Goal: Transaction & Acquisition: Obtain resource

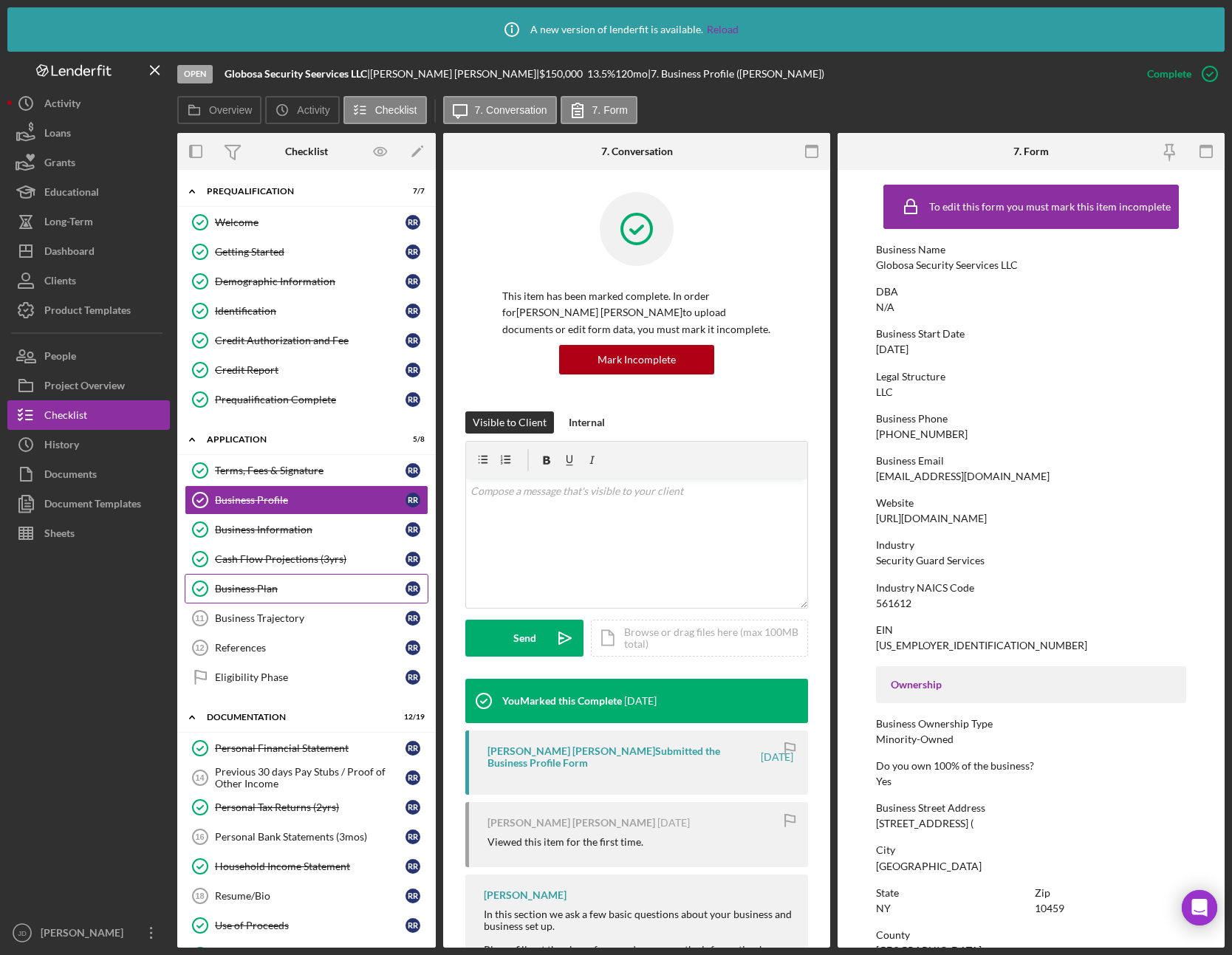
click at [257, 585] on div "Business Plan" at bounding box center [310, 588] width 191 height 12
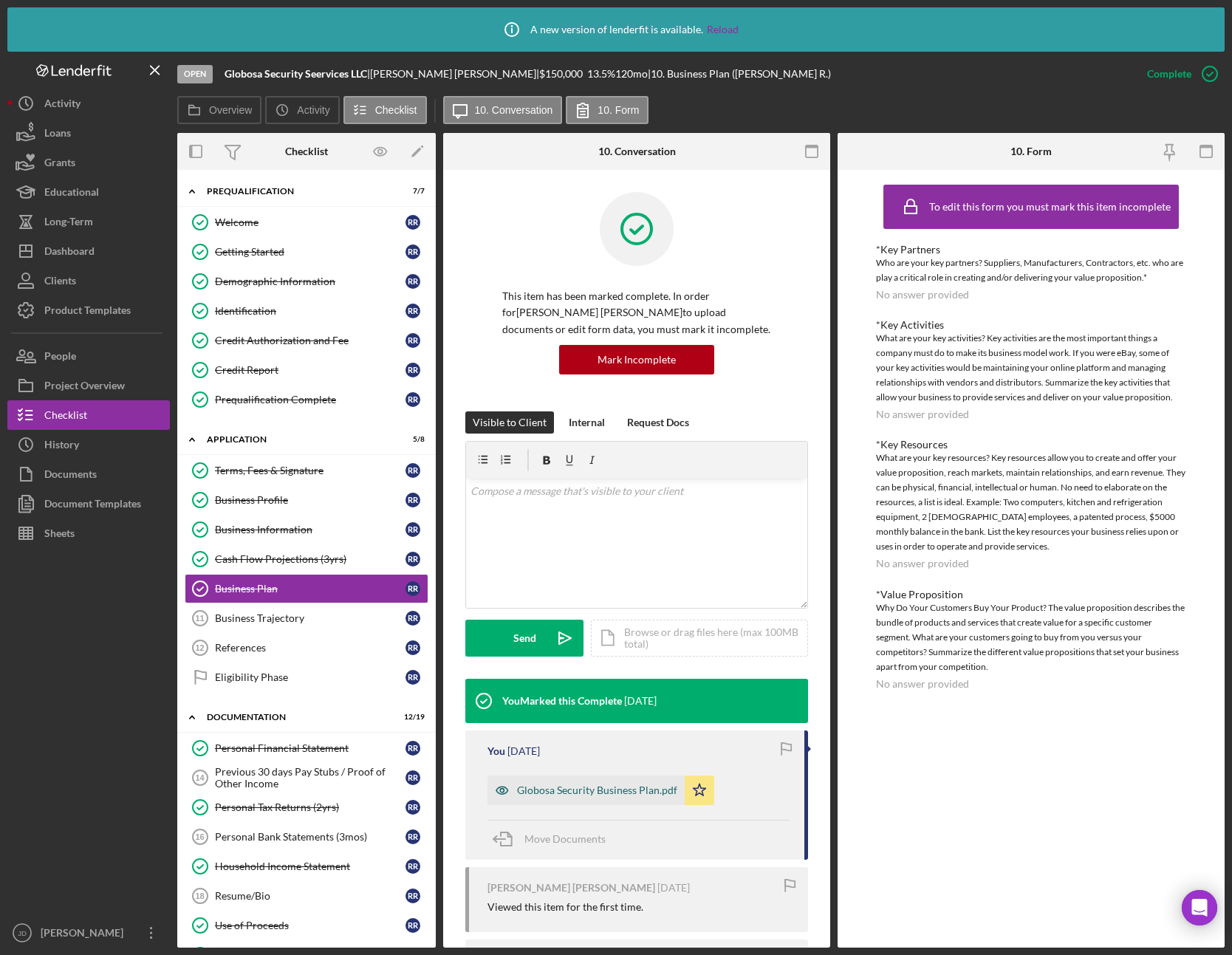
click at [627, 791] on div "Globosa Security Business Plan.pdf" at bounding box center [596, 790] width 160 height 12
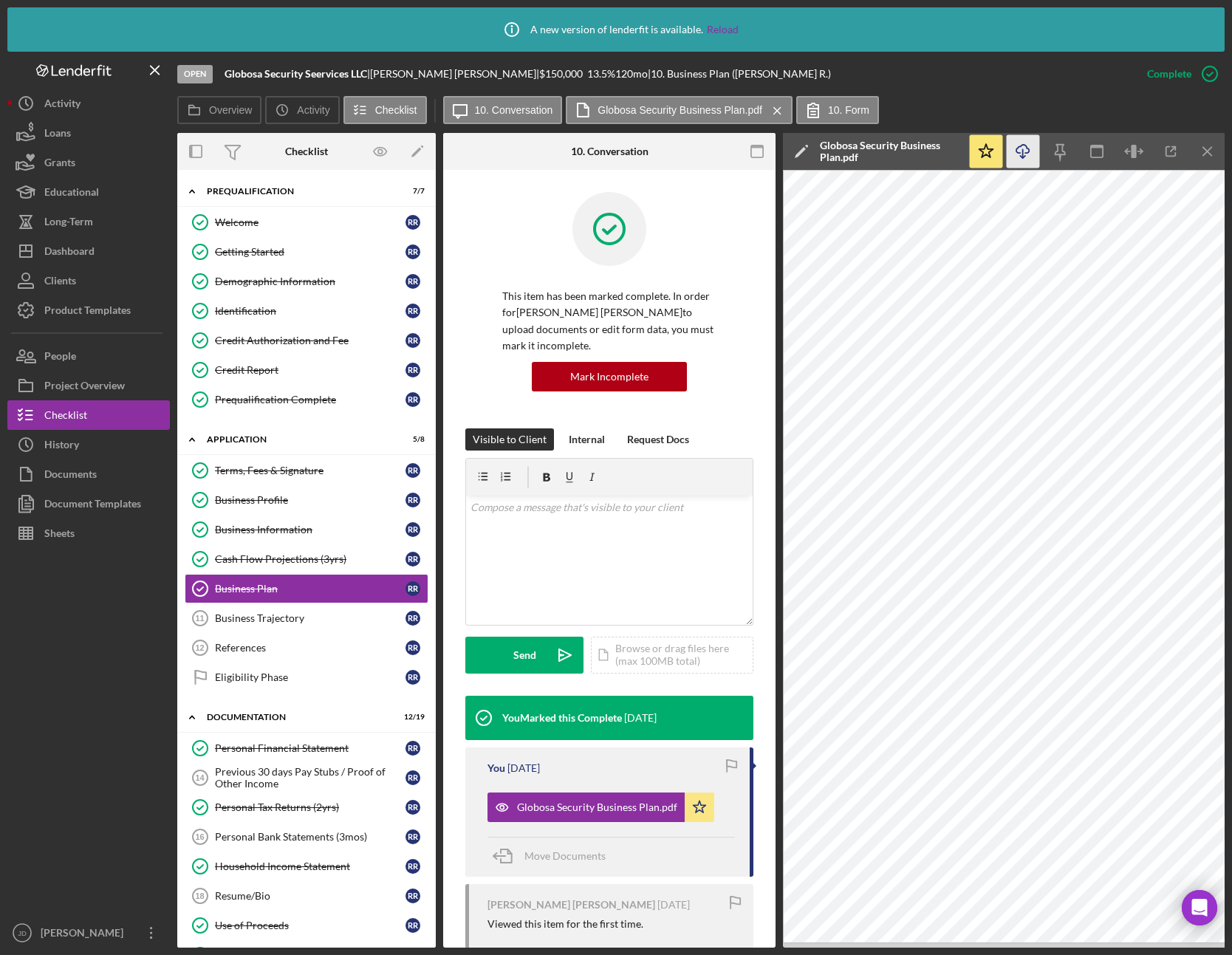
click at [1027, 154] on icon "Icon/Download" at bounding box center [1023, 152] width 34 height 34
click at [251, 368] on div "Credit Report" at bounding box center [310, 370] width 191 height 12
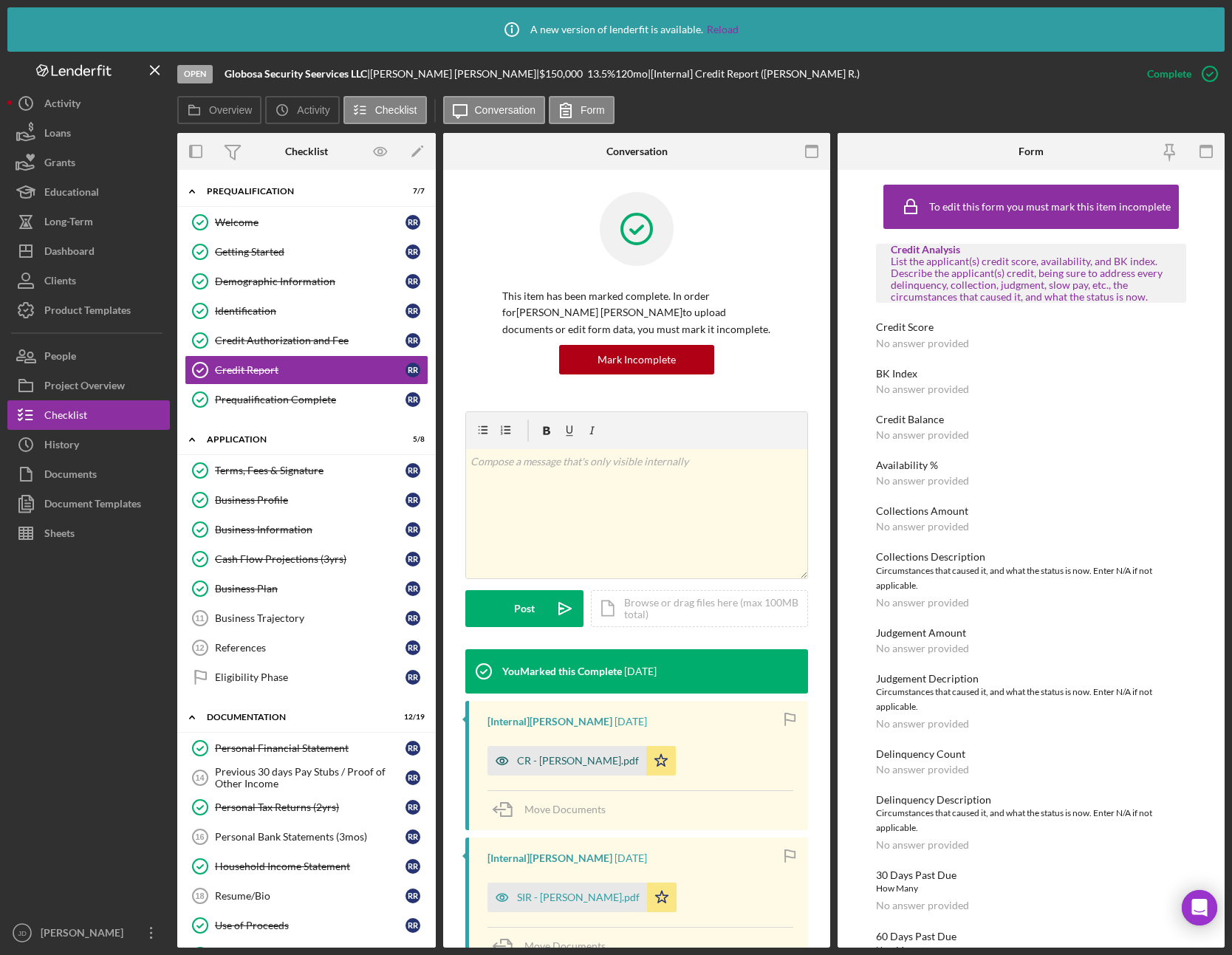
click at [571, 766] on div "CR - [PERSON_NAME].pdf" at bounding box center [578, 760] width 122 height 12
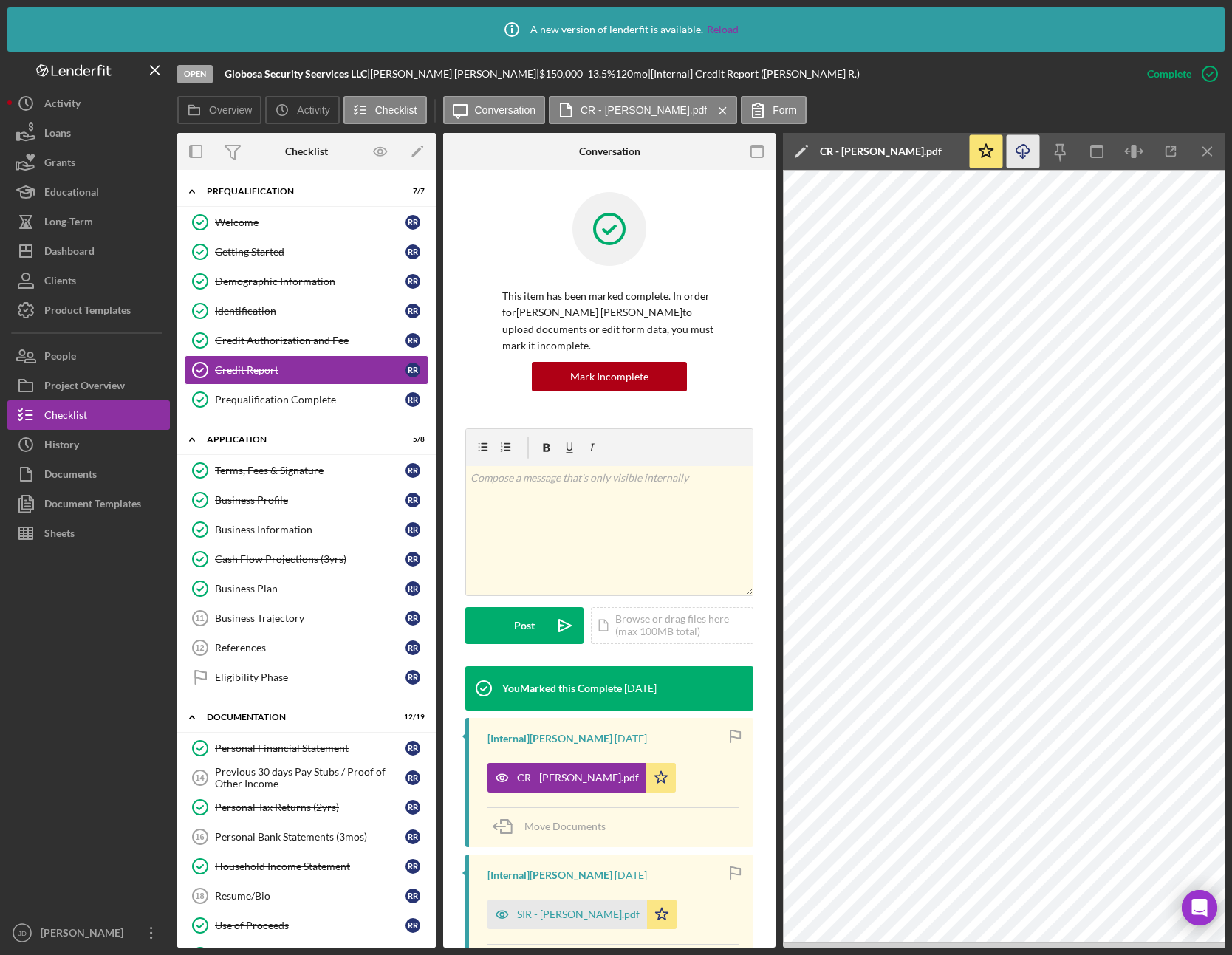
click at [1023, 154] on icon "Icon/Download" at bounding box center [1023, 152] width 34 height 34
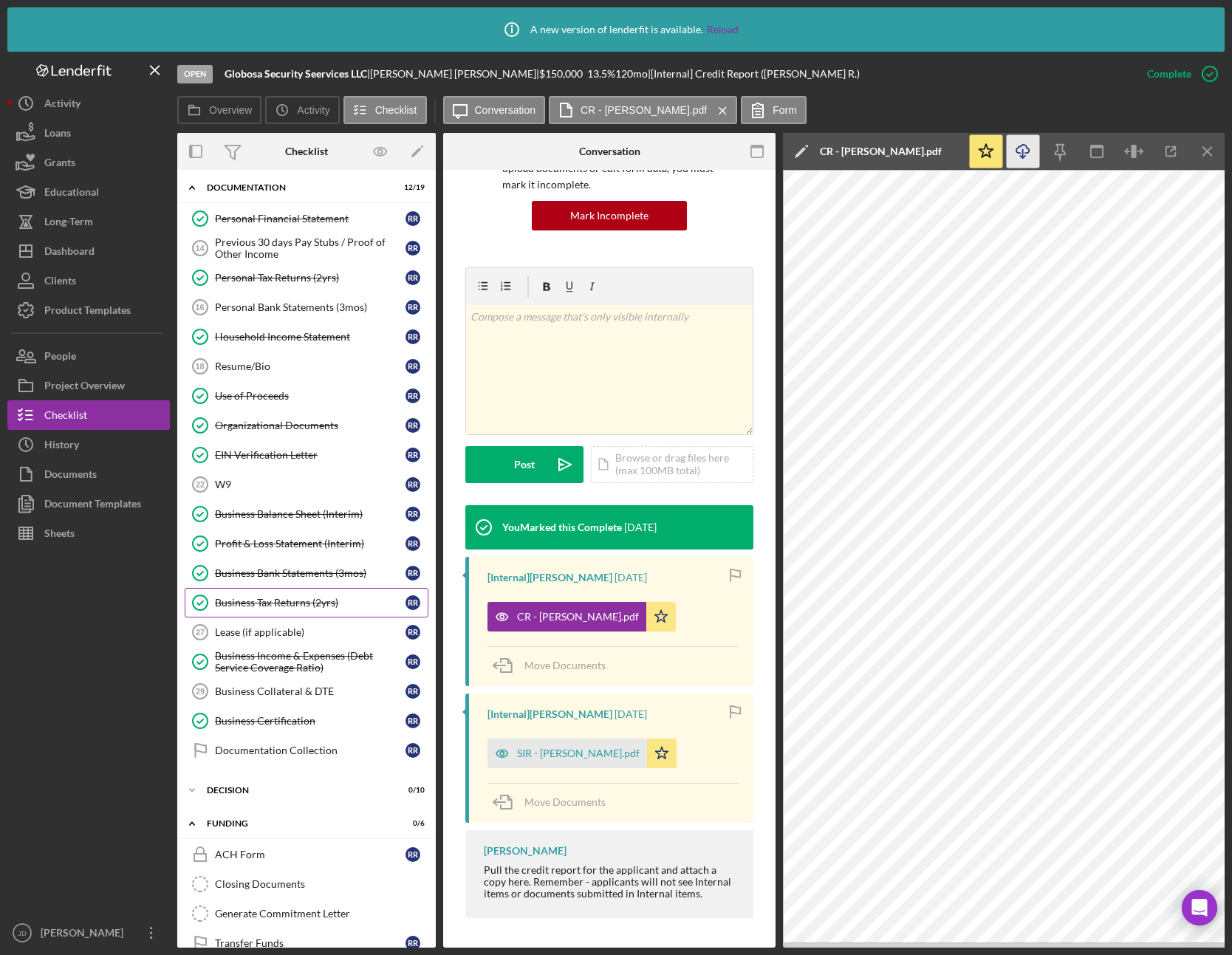
scroll to position [518, 0]
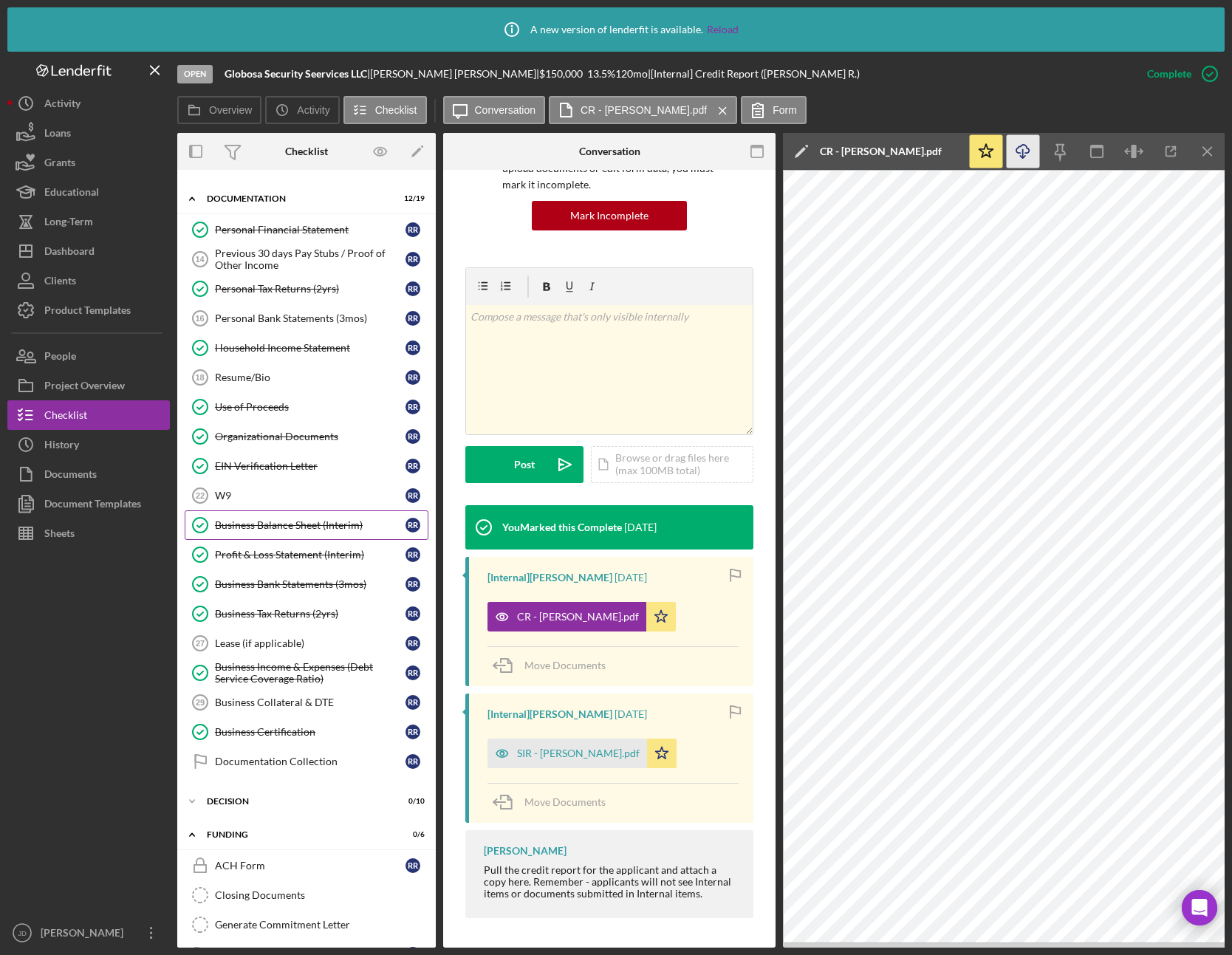
click at [270, 522] on div "Business Balance Sheet (Interim)" at bounding box center [310, 524] width 191 height 12
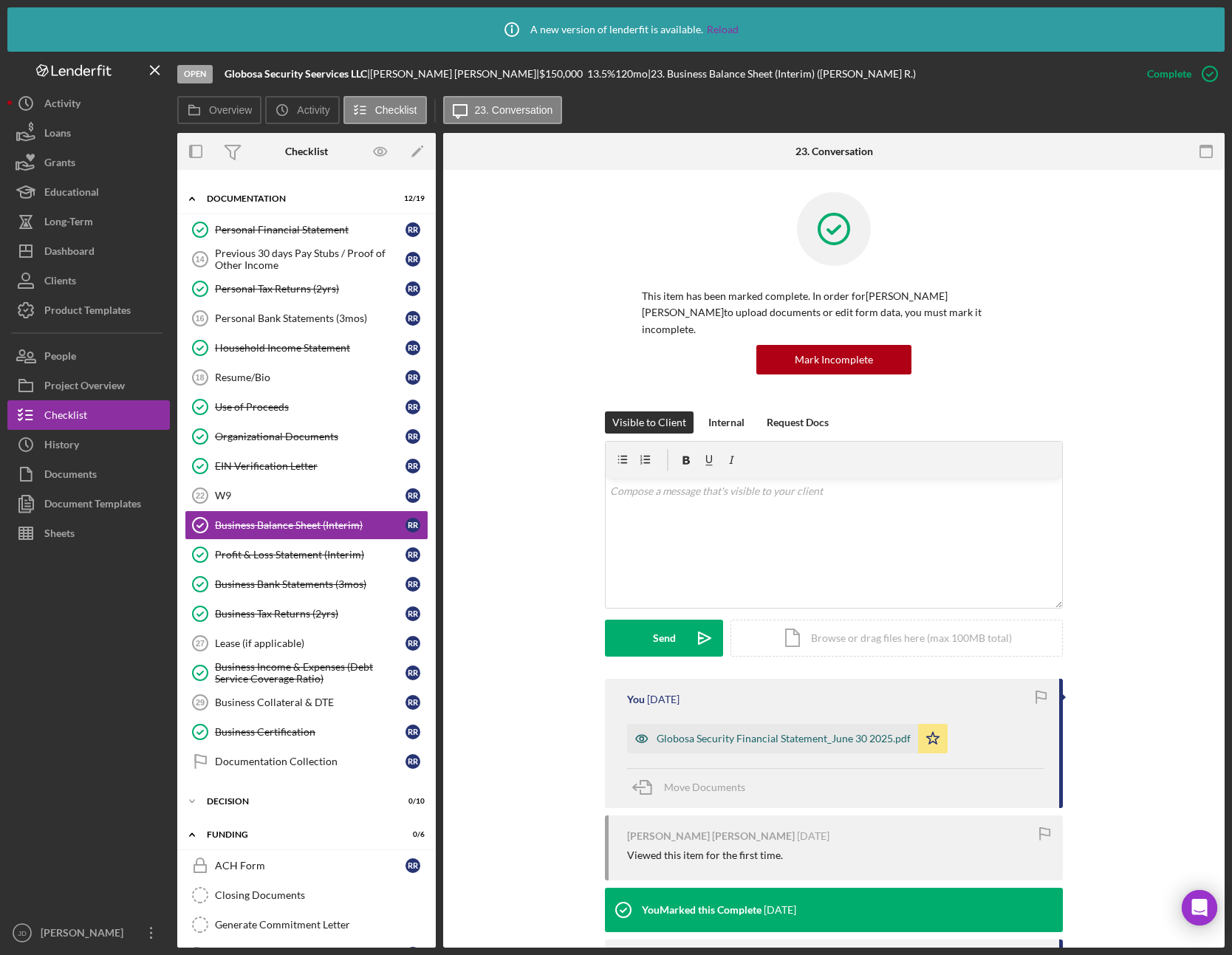
click at [821, 728] on div "Globosa Security Financial Statement_June 30 2025.pdf" at bounding box center [772, 739] width 291 height 30
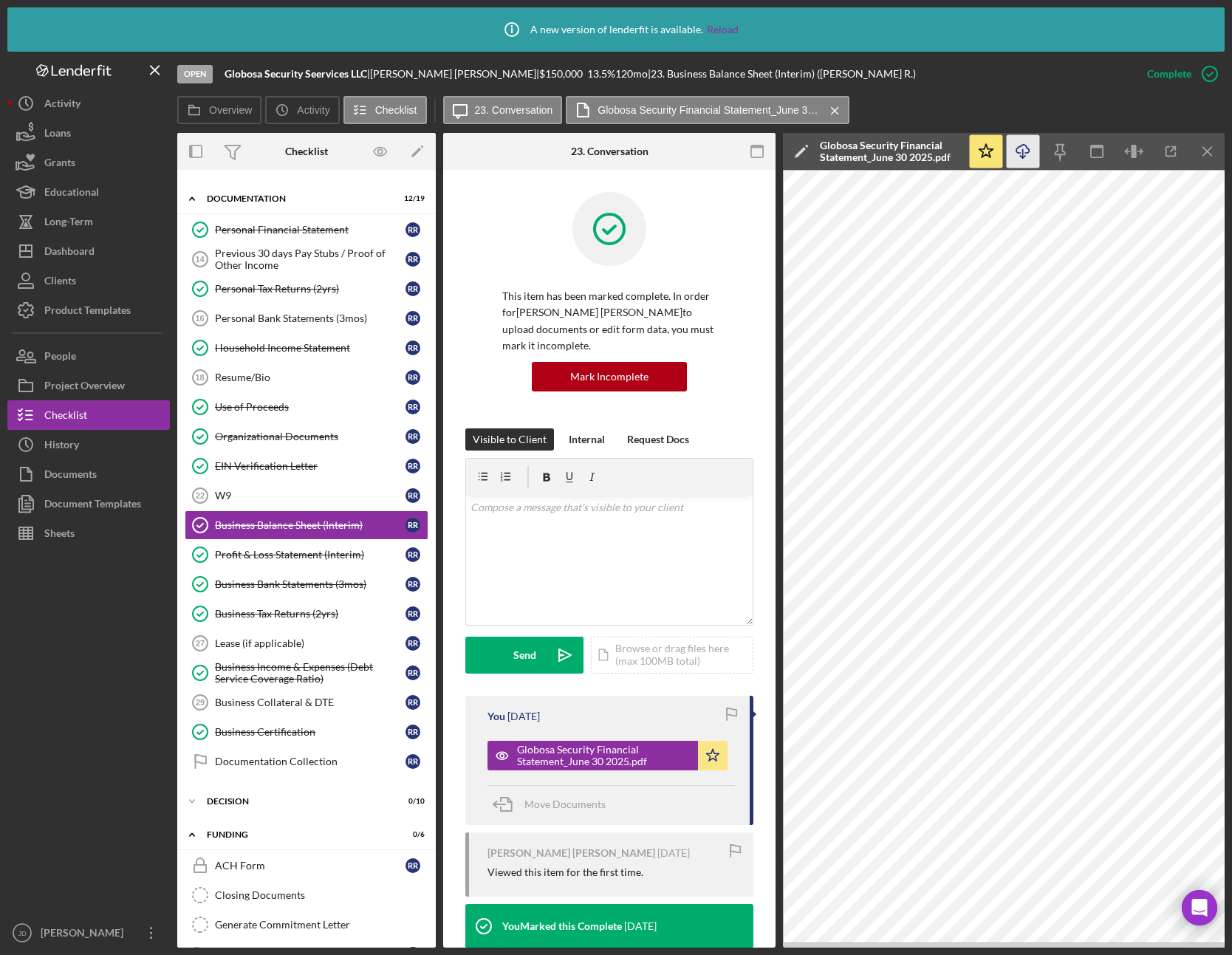
click at [1025, 150] on icon "Icon/Download" at bounding box center [1023, 152] width 34 height 34
click at [260, 286] on div "Personal Tax Returns (2yrs)" at bounding box center [310, 288] width 191 height 12
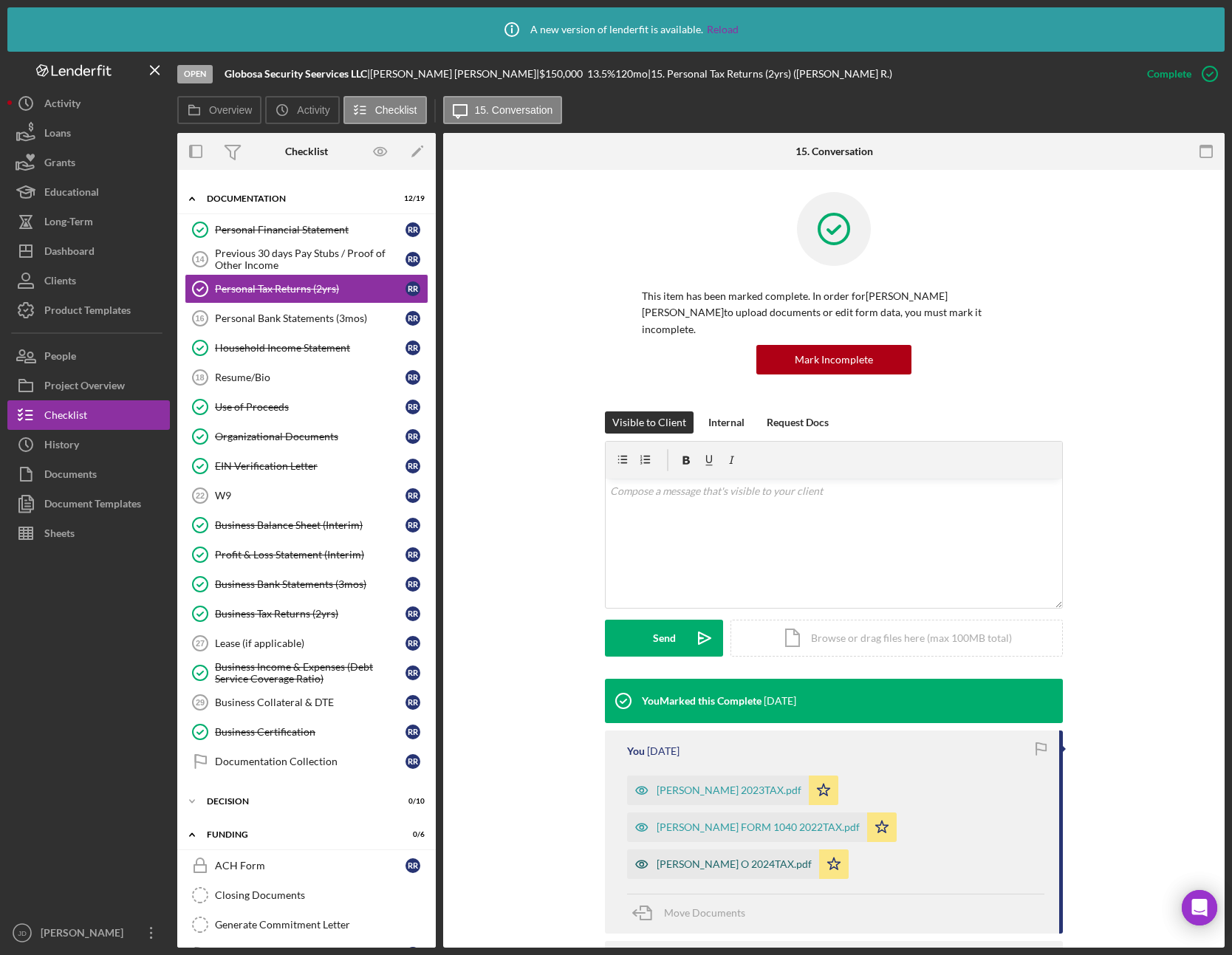
click at [786, 858] on div "[PERSON_NAME] O 2024TAX.pdf" at bounding box center [734, 864] width 155 height 12
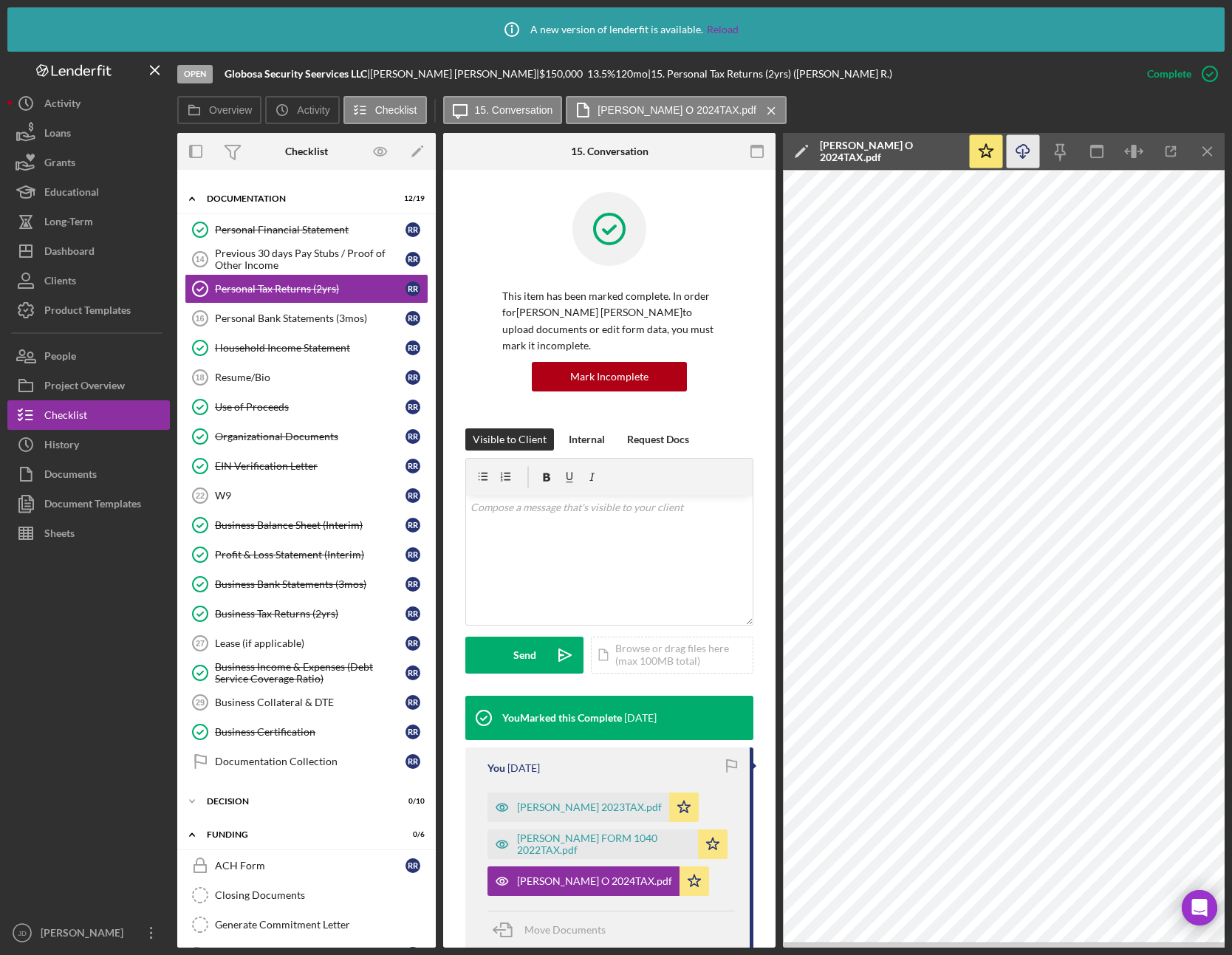
click at [1024, 152] on icon "Icon/Download" at bounding box center [1023, 152] width 34 height 34
click at [585, 805] on div "[PERSON_NAME] 2023TAX.pdf" at bounding box center [589, 807] width 145 height 12
